Goal: Task Accomplishment & Management: Use online tool/utility

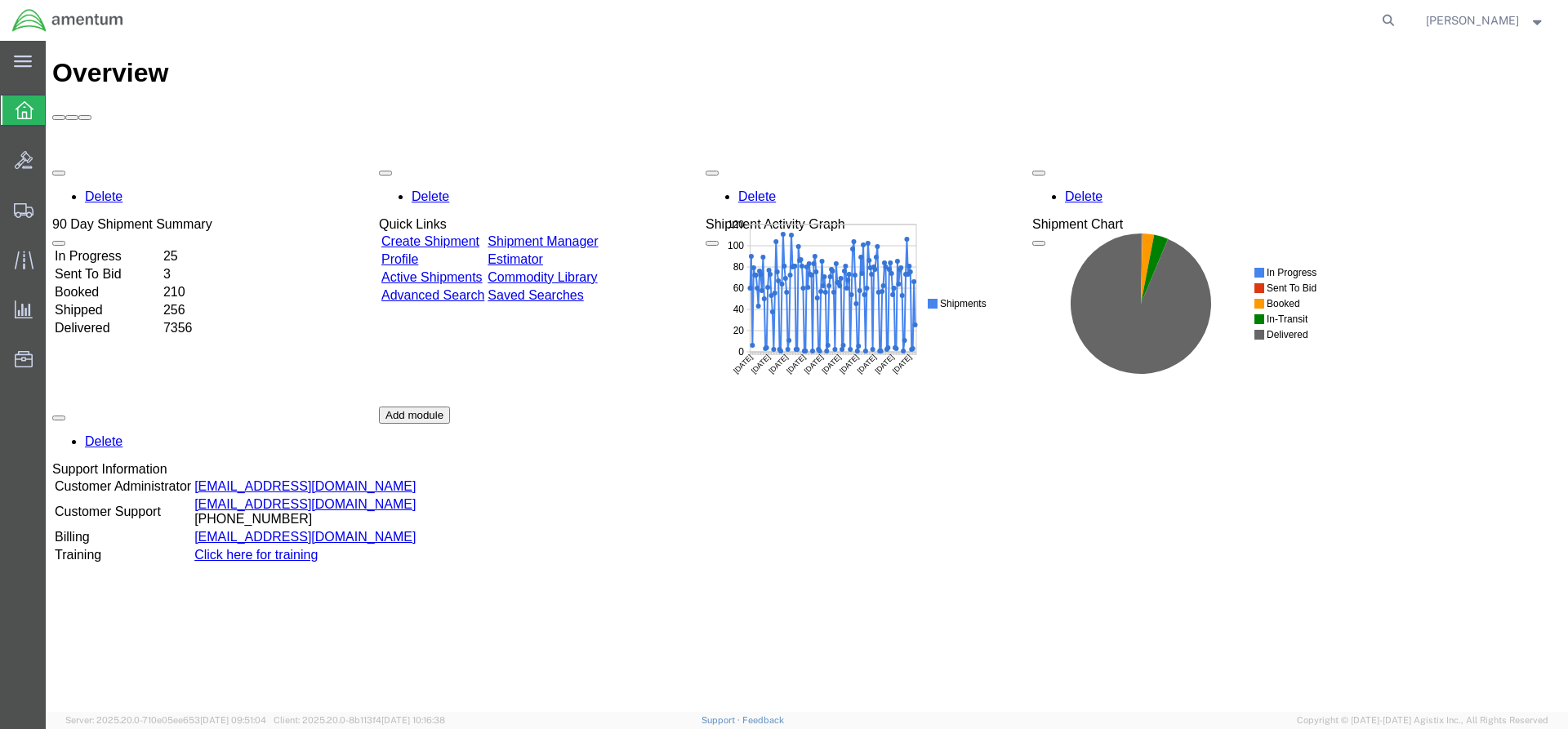
click at [598, 234] on link "Shipment Manager" at bounding box center [542, 241] width 110 height 14
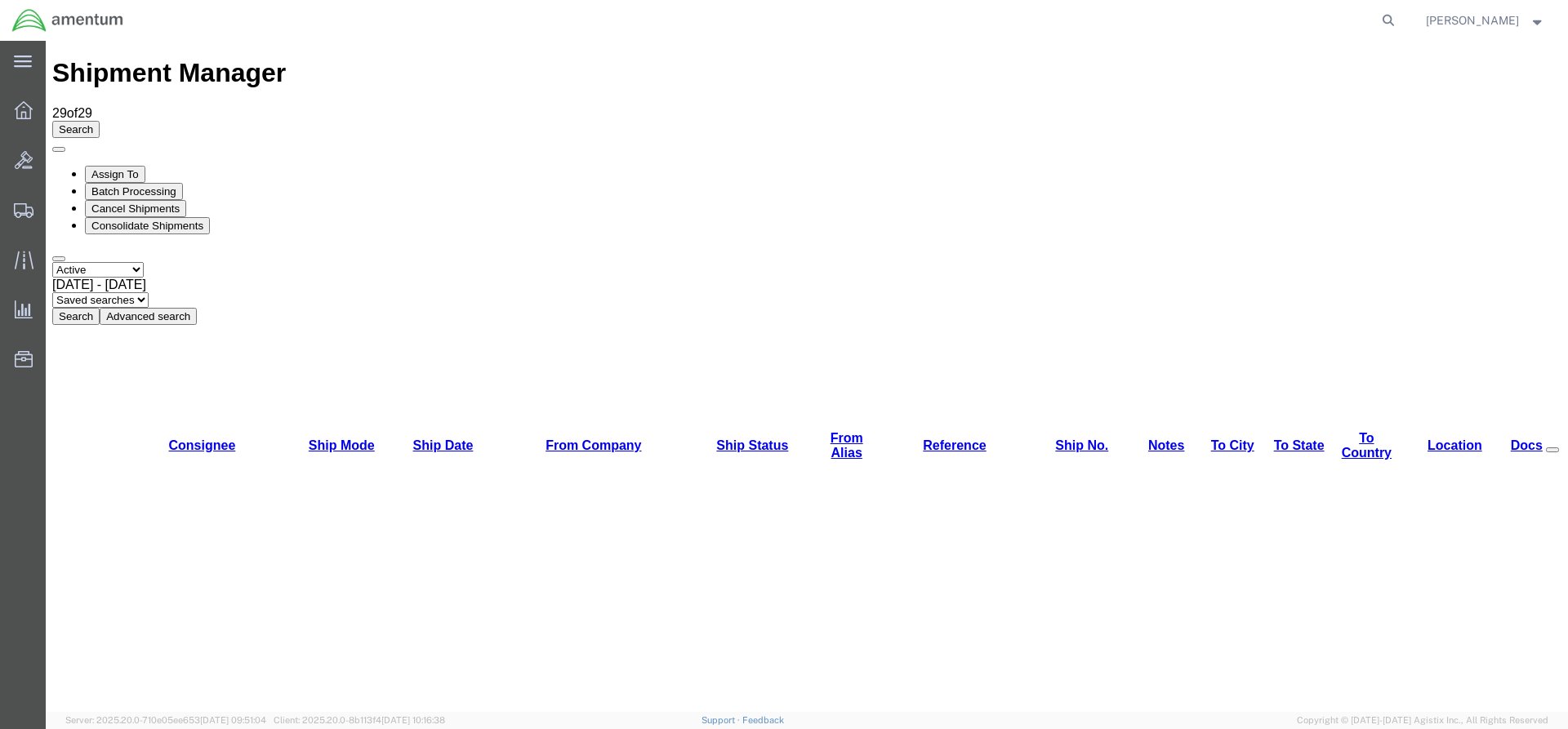
drag, startPoint x: 1017, startPoint y: 186, endPoint x: 1013, endPoint y: 176, distance: 10.8
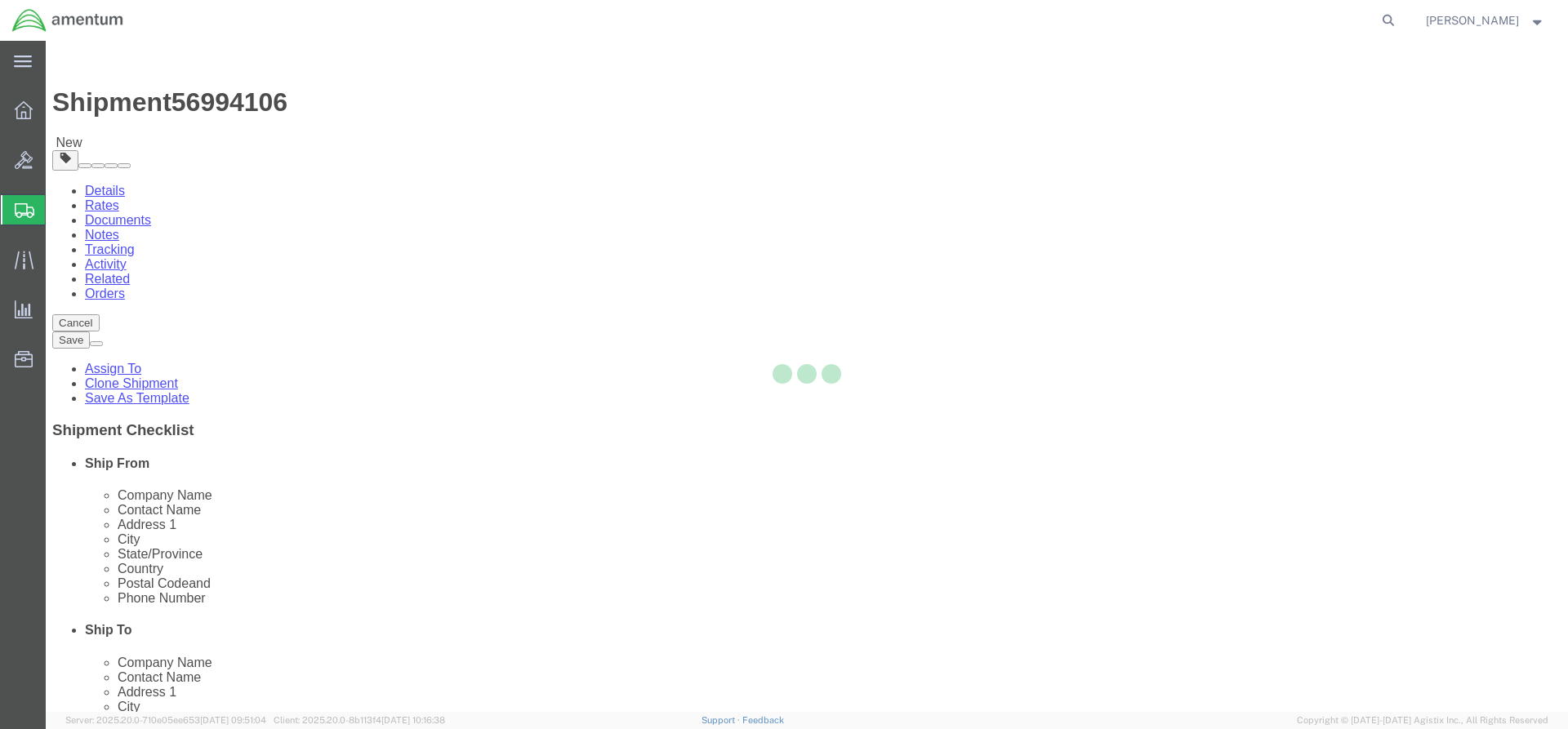
select select "42668"
select select "42743"
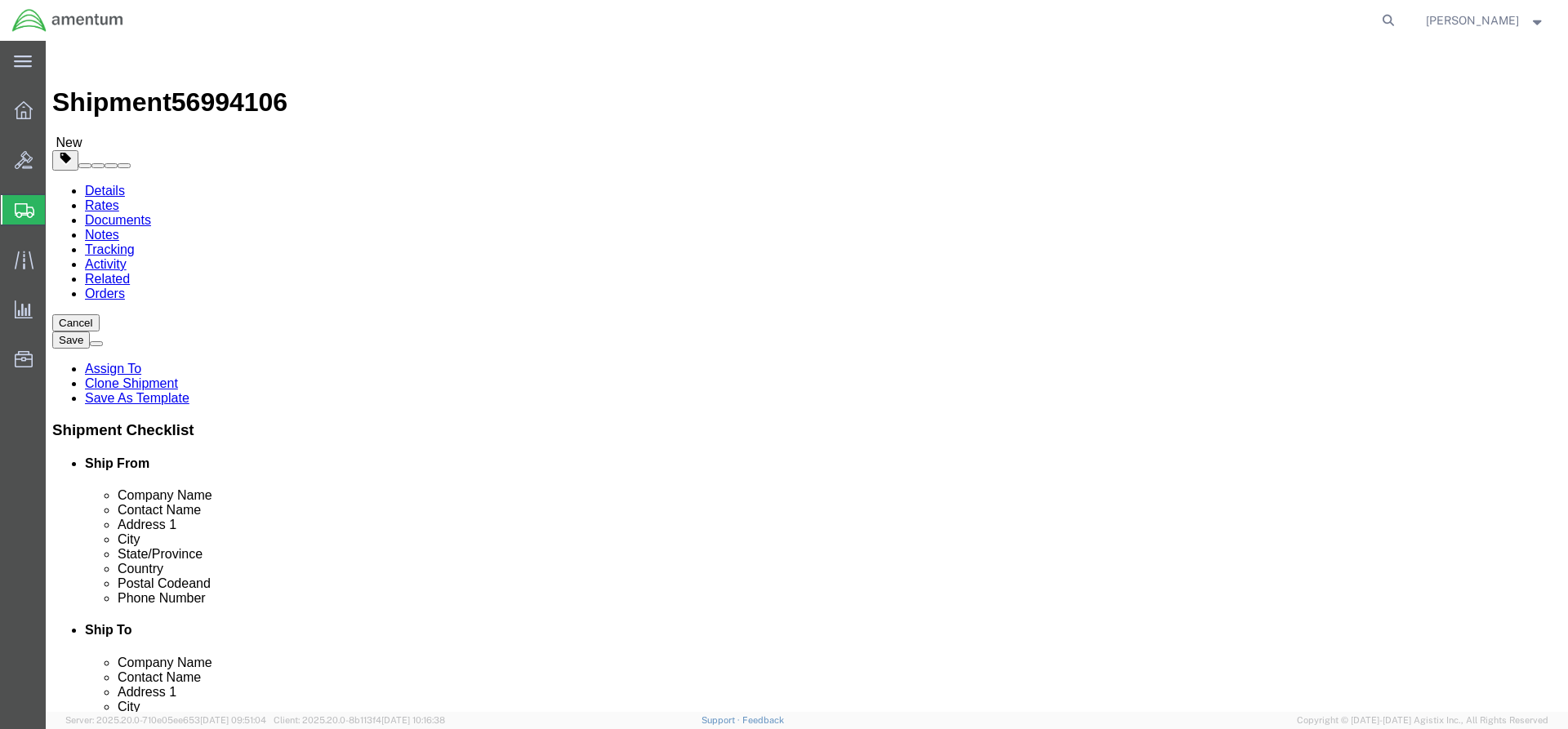
click button "Rate Shipment"
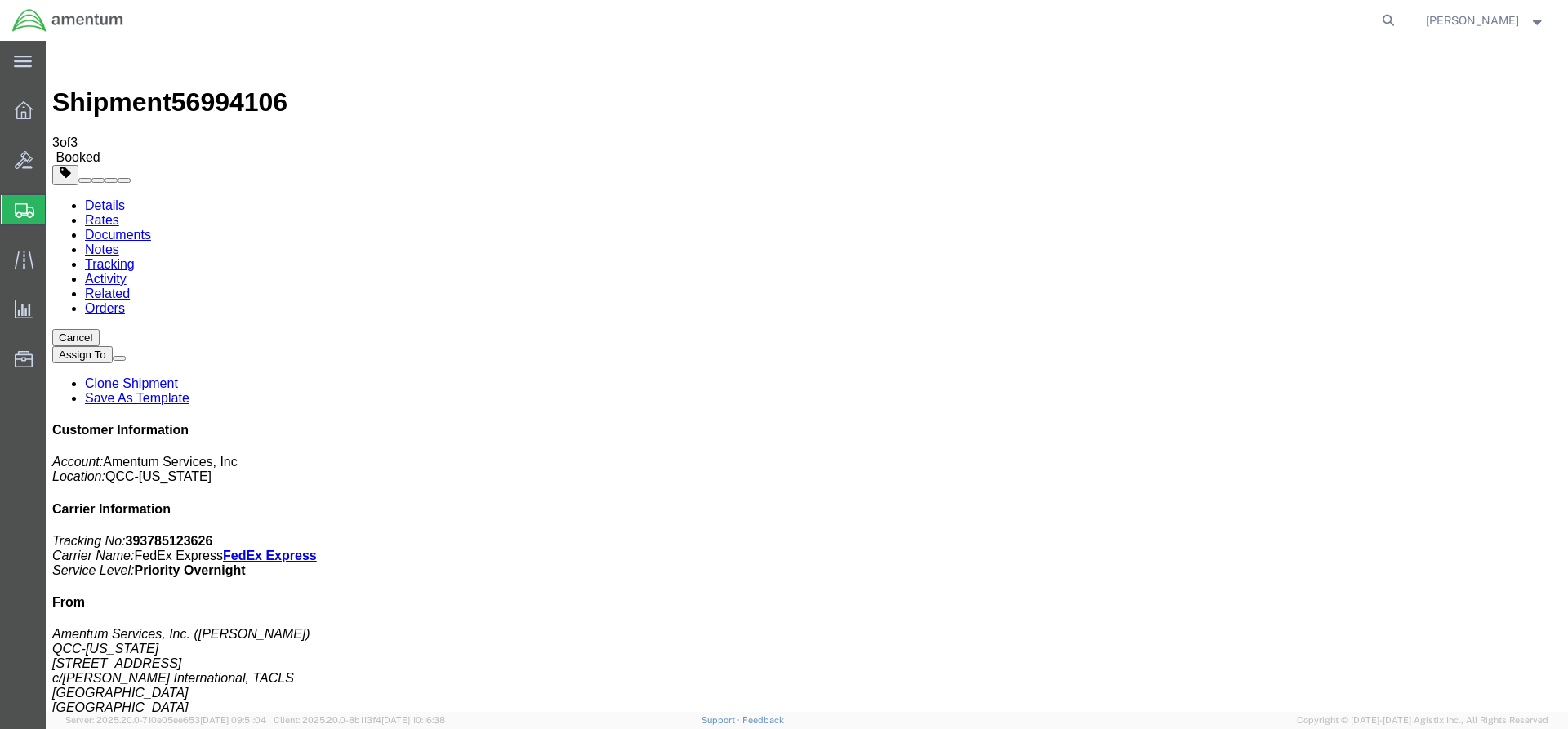
drag, startPoint x: 586, startPoint y: 292, endPoint x: 660, endPoint y: 292, distance: 74.0
copy td "393785123626"
click at [21, 120] on div at bounding box center [24, 110] width 46 height 33
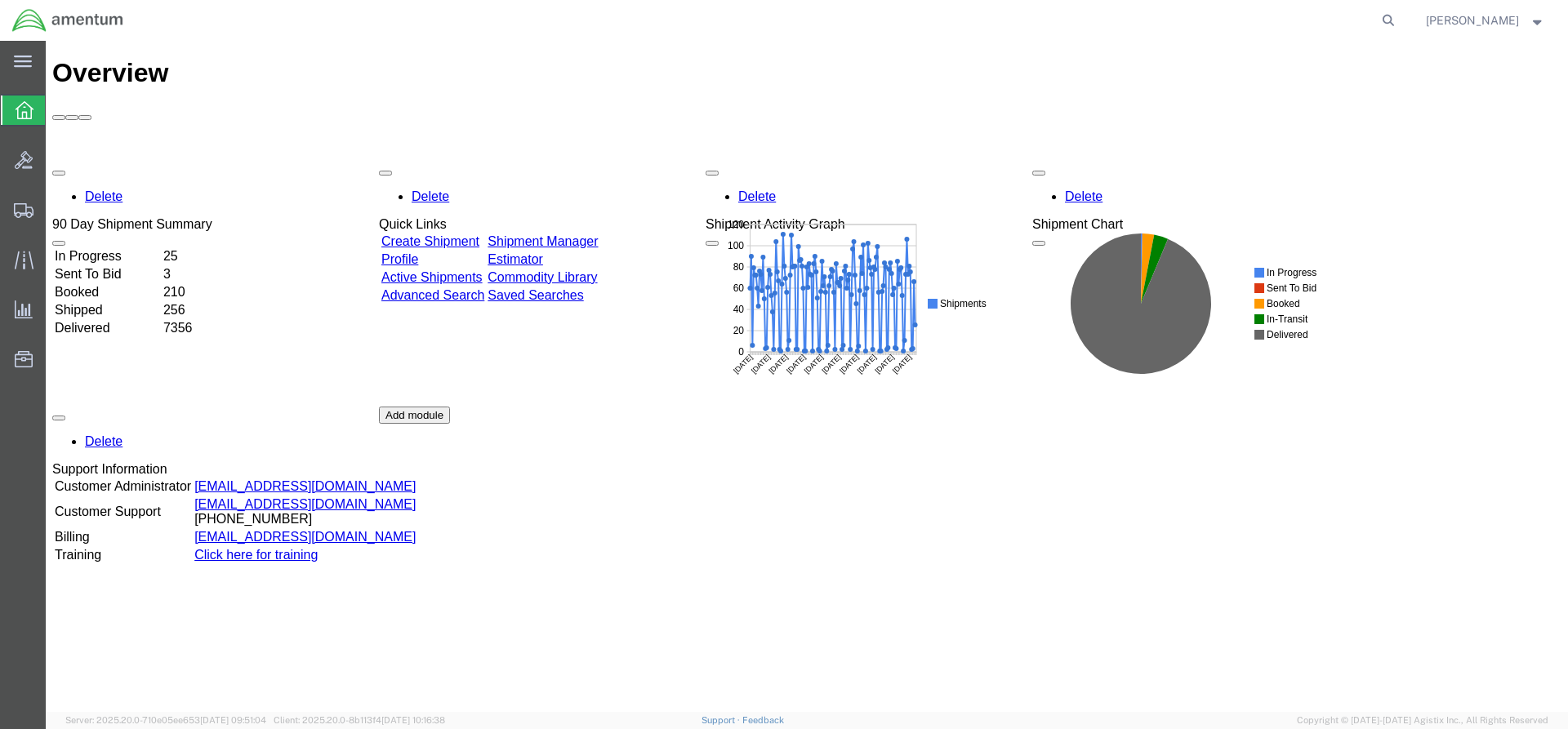
click at [576, 161] on div "Delete 90 Day Shipment Summary In Progress 25 Sent To Bid 3 Booked 210 Shipped …" at bounding box center [807, 406] width 1509 height 490
click at [598, 161] on div "Delete 90 Day Shipment Summary In Progress 25 Sent To Bid 3 Booked 210 Shipped …" at bounding box center [807, 406] width 1509 height 490
click at [592, 234] on link "Shipment Manager" at bounding box center [542, 241] width 110 height 14
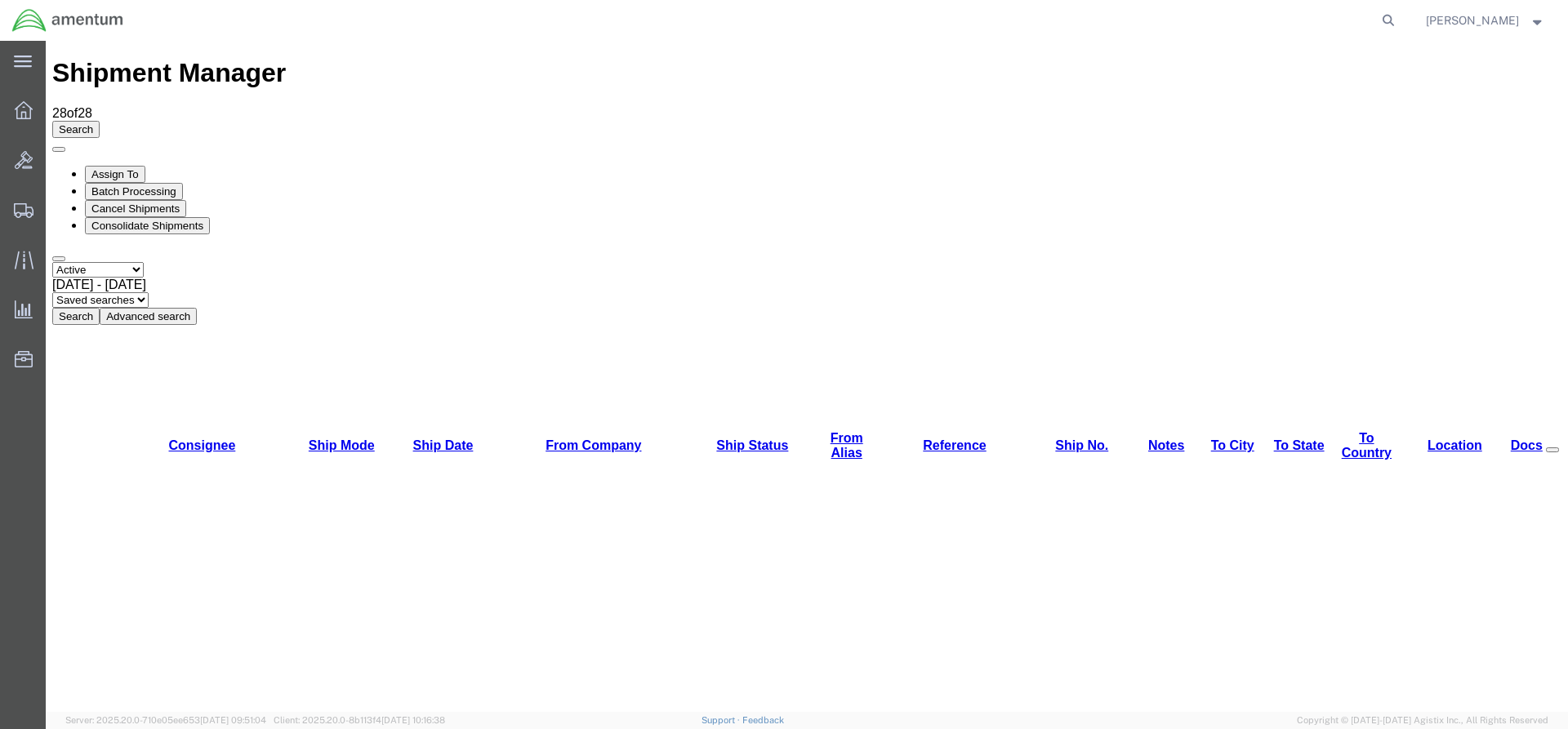
click at [99, 308] on button "Search" at bounding box center [75, 316] width 47 height 17
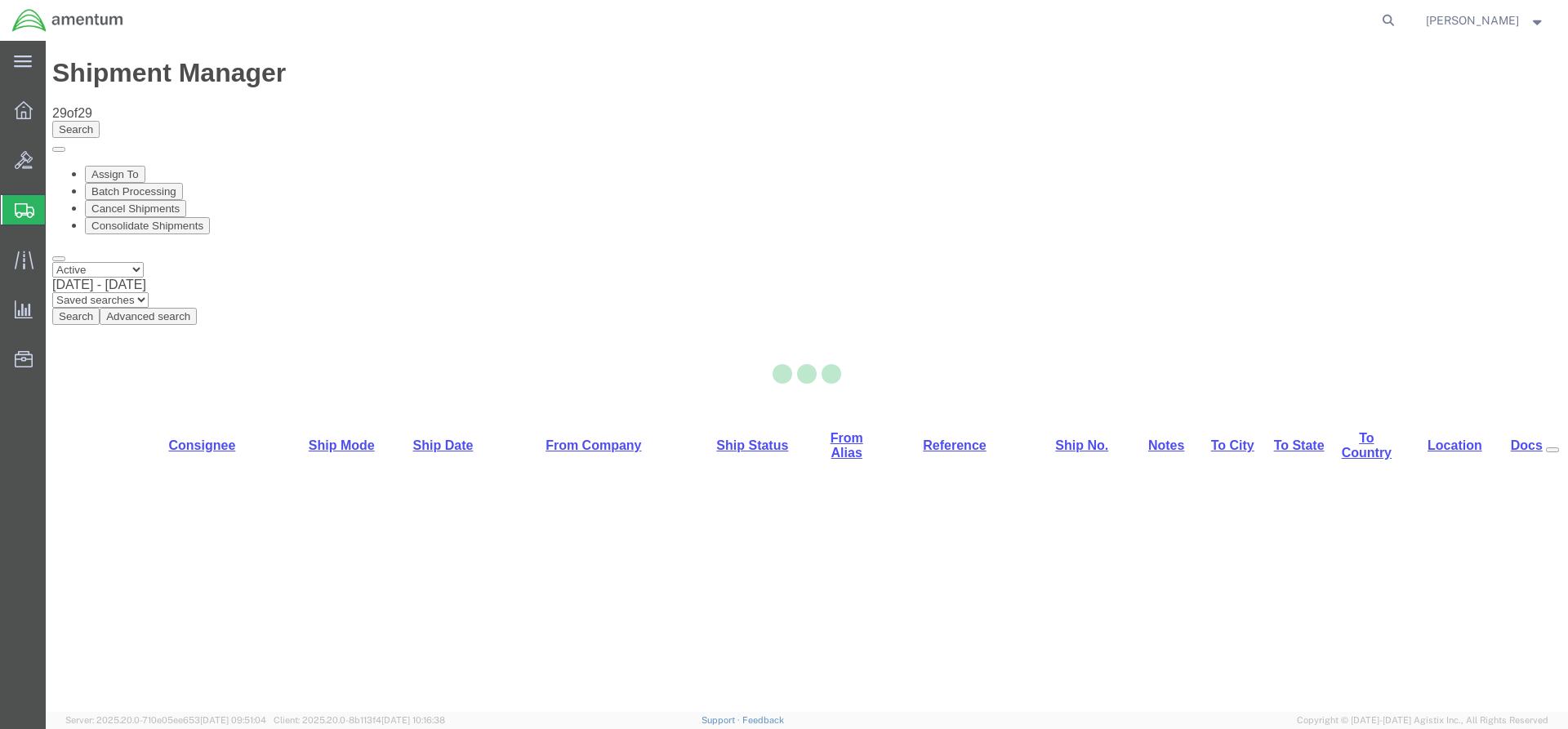
select select "42668"
select select "42698"
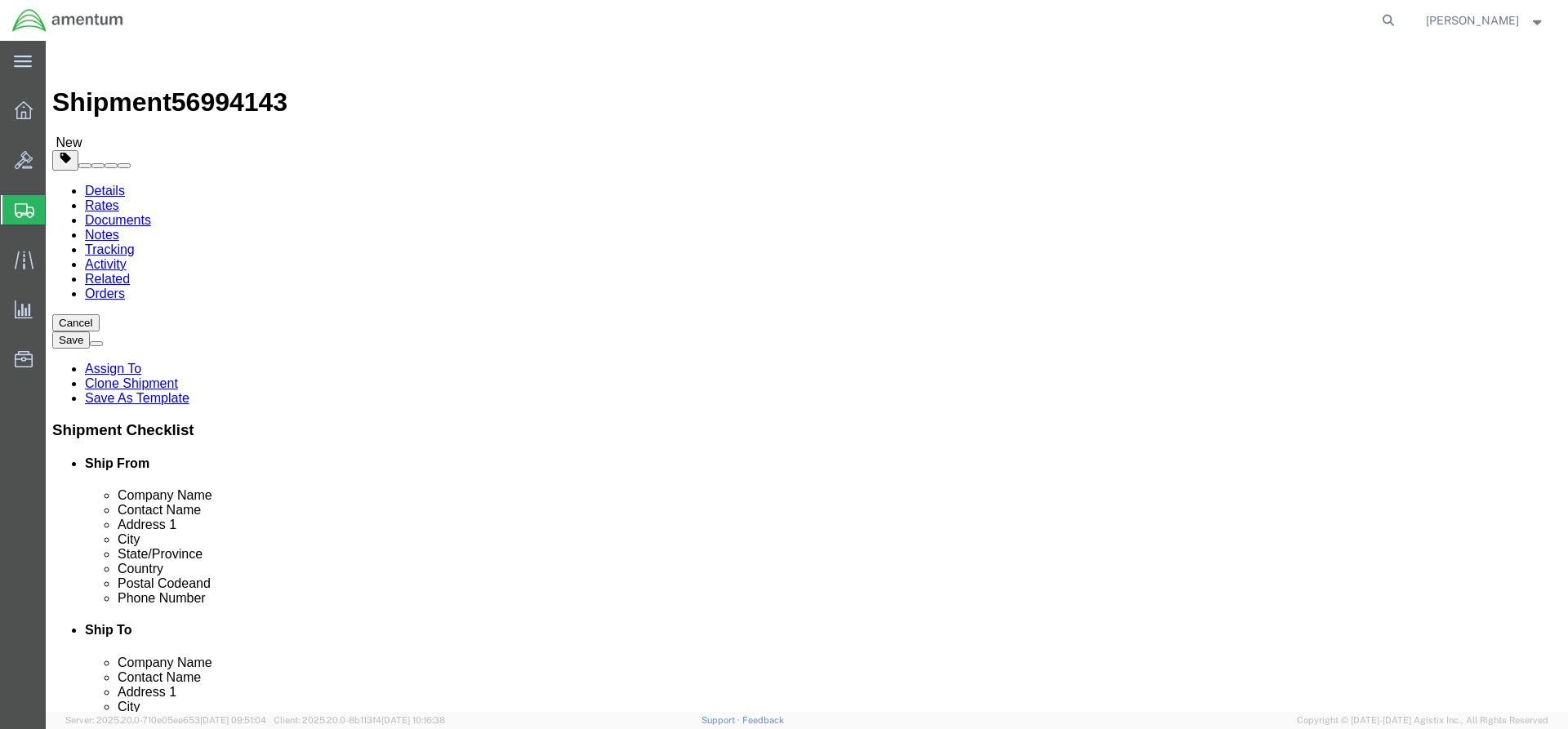
click button "Rate Shipment"
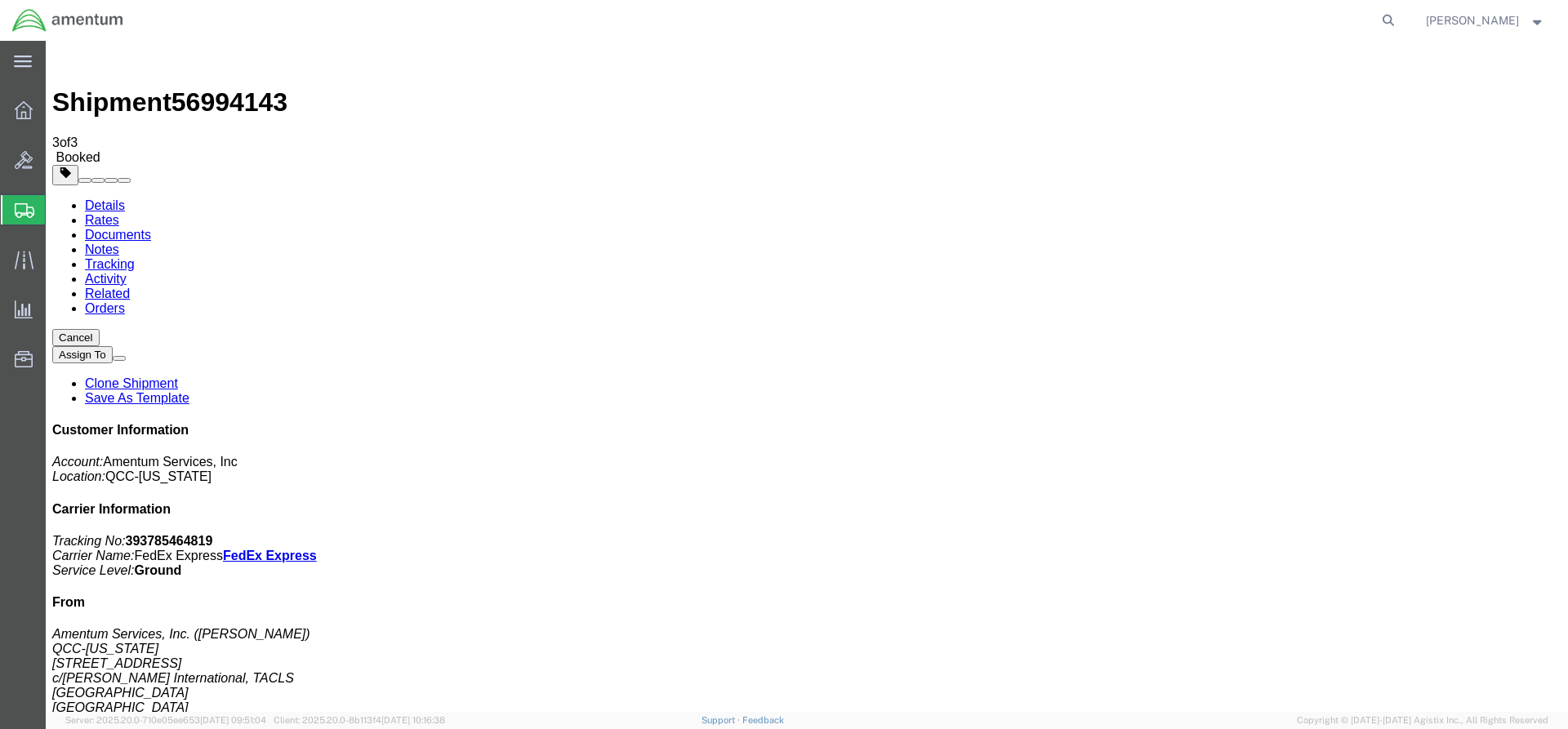
click at [20, 112] on icon at bounding box center [24, 110] width 18 height 18
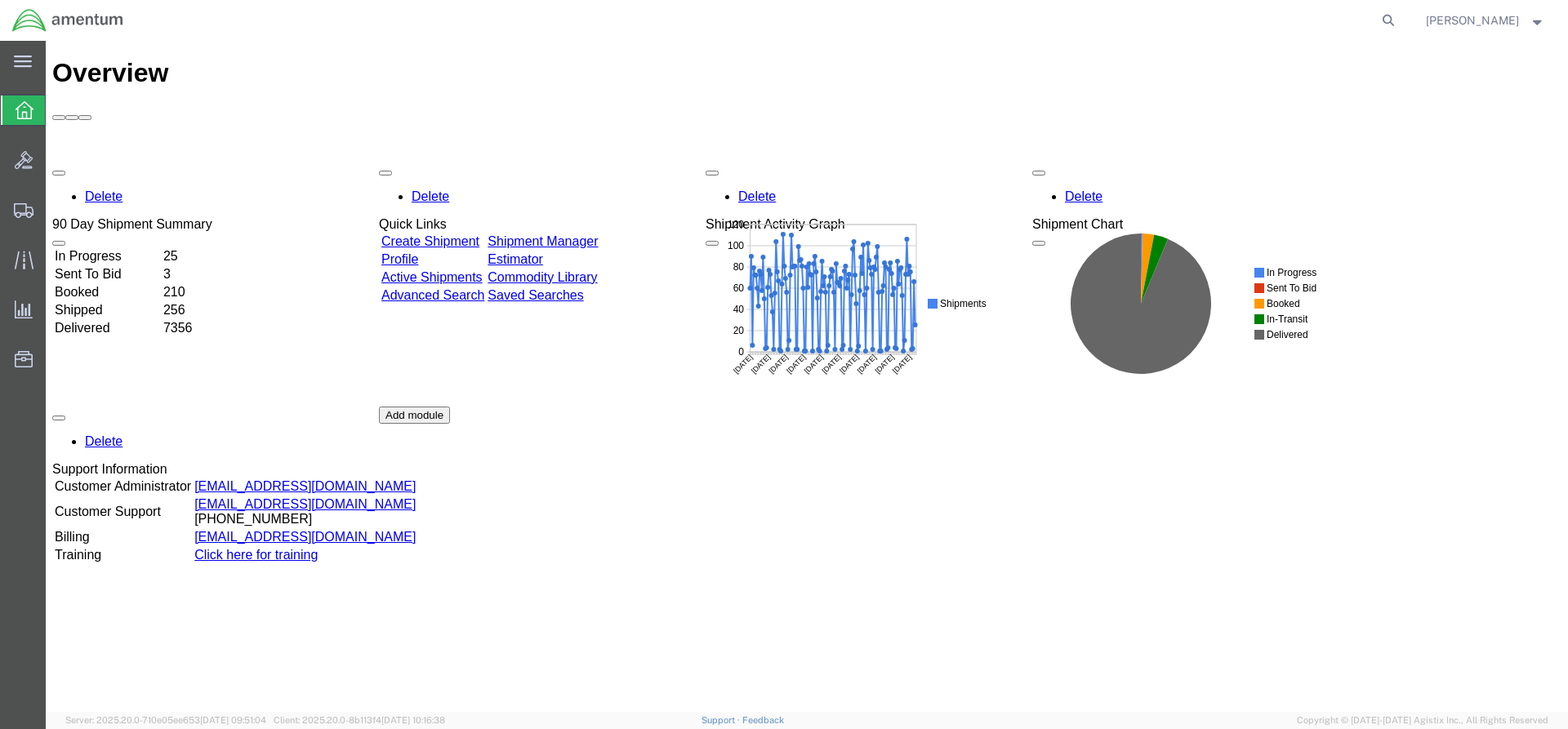
click at [596, 234] on link "Shipment Manager" at bounding box center [542, 241] width 110 height 14
